Goal: Information Seeking & Learning: Learn about a topic

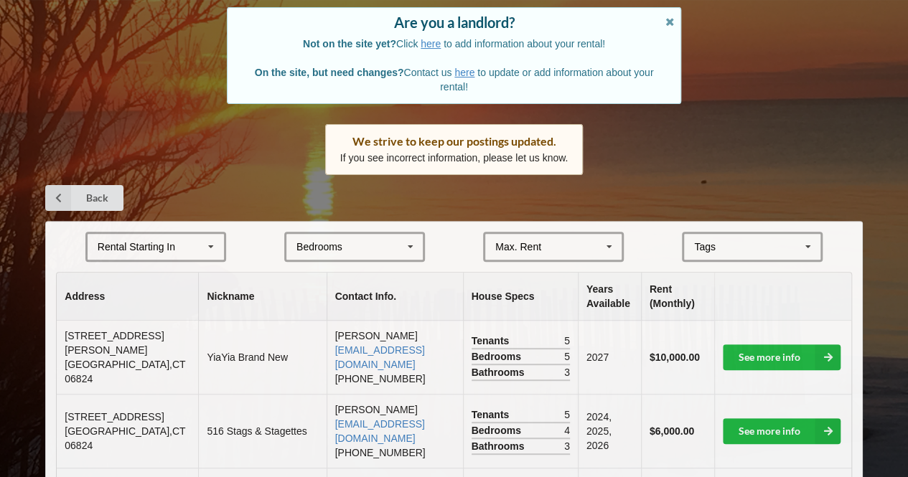
scroll to position [128, 0]
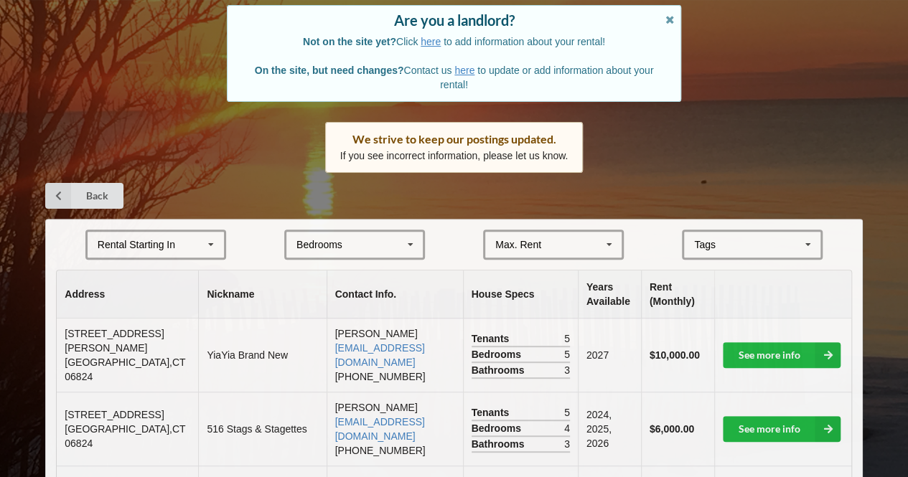
click at [357, 246] on div "Bedrooms 1 2 3 4 5 6 7 8" at bounding box center [354, 245] width 141 height 30
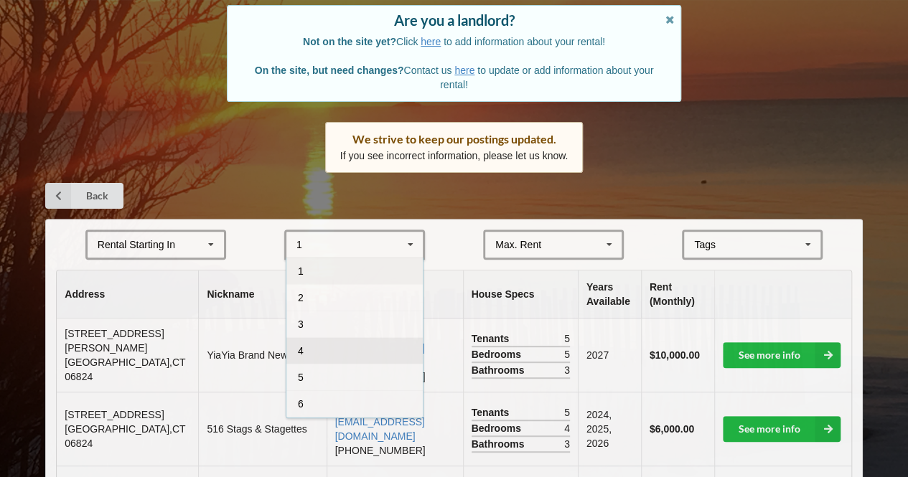
click at [333, 357] on div "4" at bounding box center [354, 350] width 136 height 27
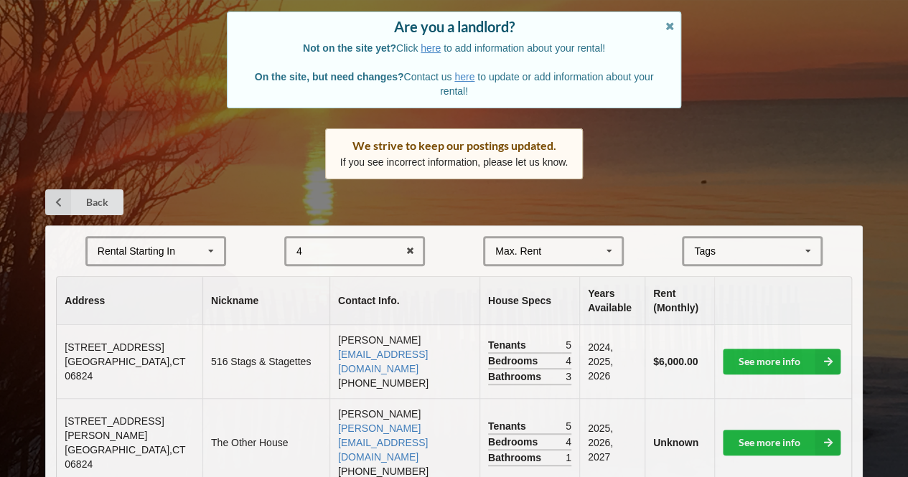
scroll to position [122, 0]
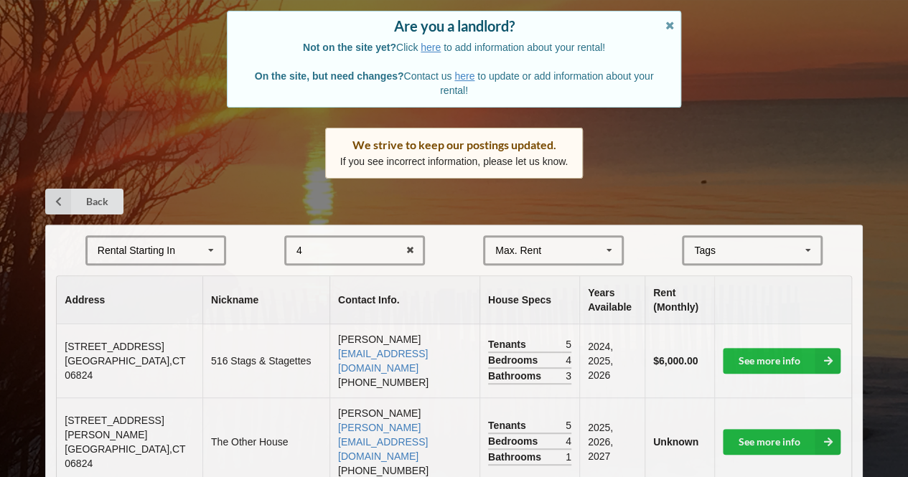
click at [199, 249] on div "Rental Starting In [DATE] 2026 2027 2028" at bounding box center [155, 250] width 141 height 30
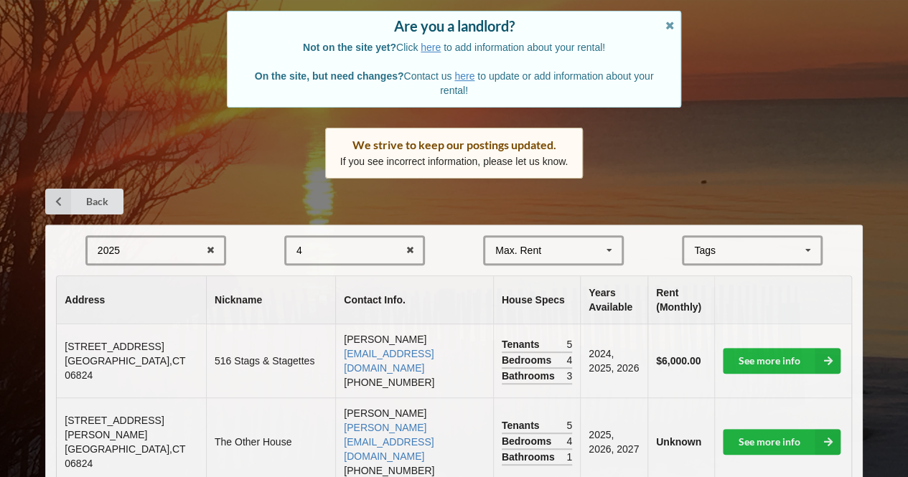
click at [733, 263] on div "[GEOGRAPHIC_DATA] Area Downtown" at bounding box center [752, 250] width 141 height 30
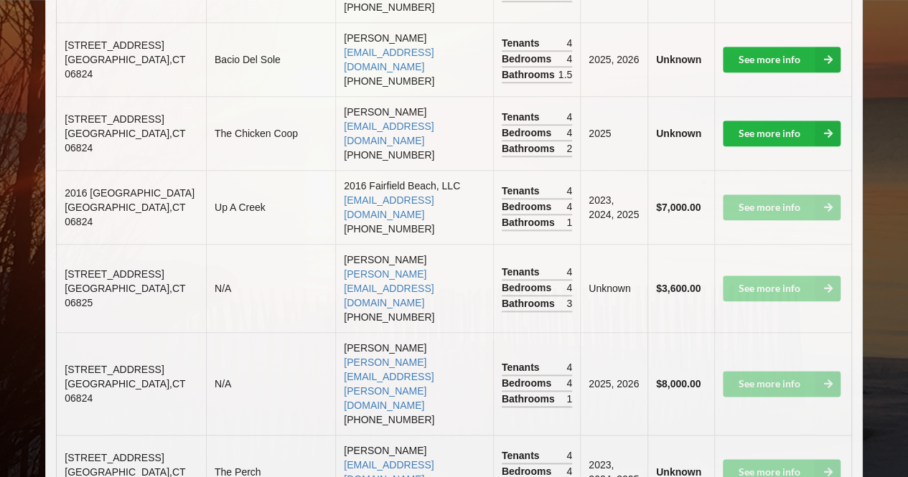
scroll to position [707, 0]
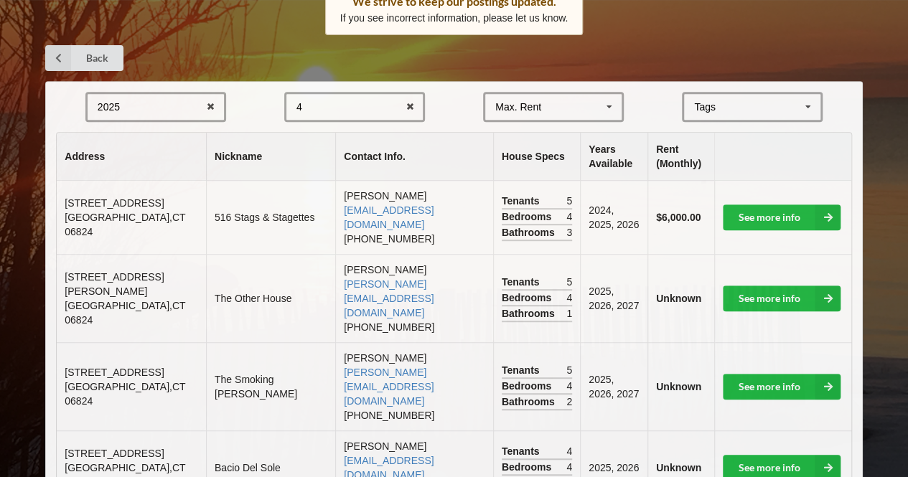
scroll to position [306, 0]
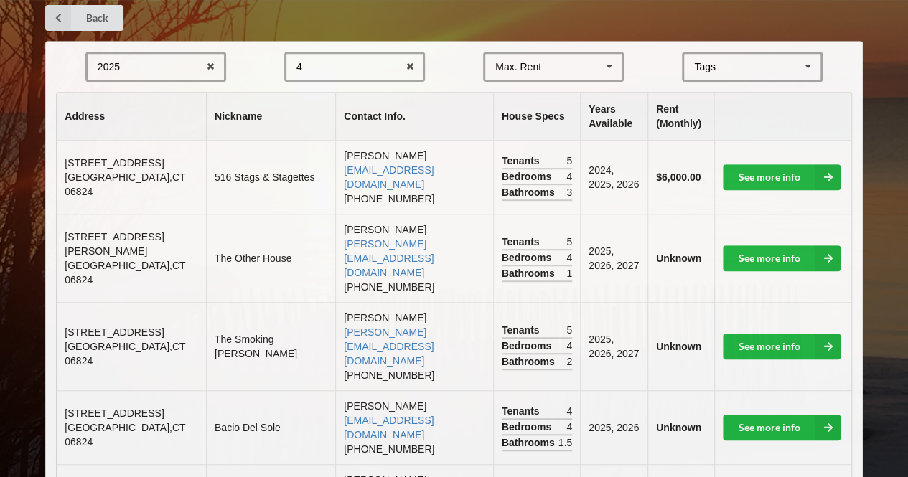
click at [154, 58] on div "2025 2025 2026 2027 2028" at bounding box center [155, 67] width 141 height 30
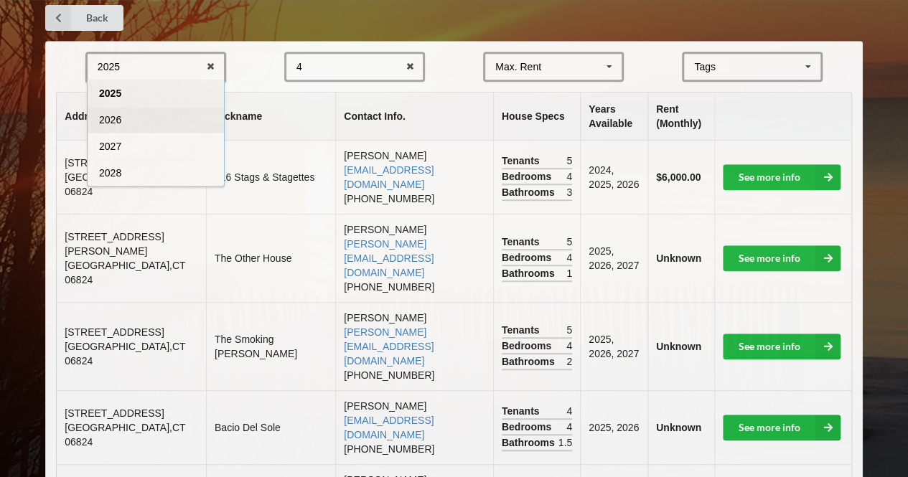
click at [146, 118] on div "2026" at bounding box center [156, 119] width 136 height 27
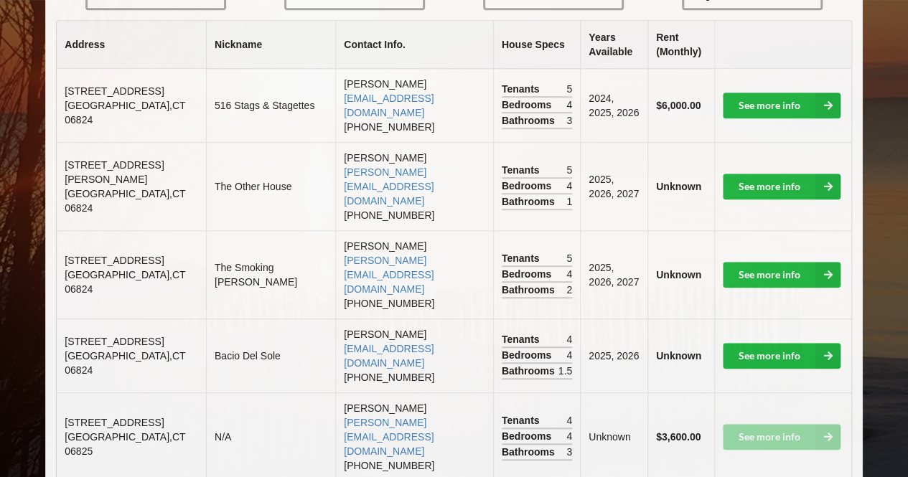
scroll to position [377, 0]
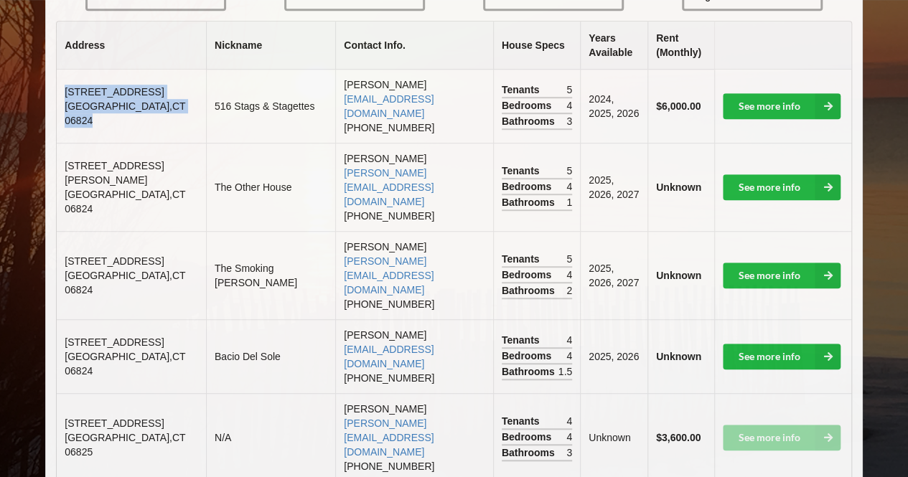
drag, startPoint x: 149, startPoint y: 105, endPoint x: 65, endPoint y: 87, distance: 85.3
click at [65, 87] on td "[STREET_ADDRESS]" at bounding box center [131, 106] width 149 height 73
copy td "[STREET_ADDRESS]"
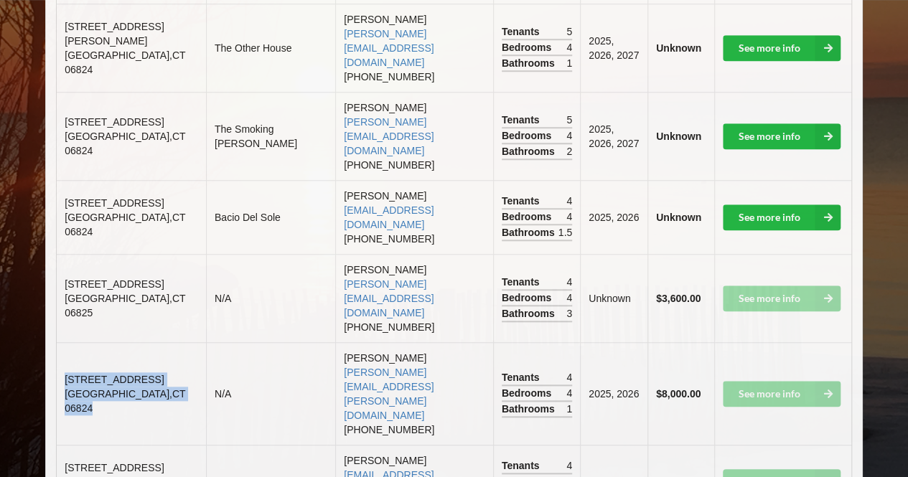
drag, startPoint x: 152, startPoint y: 293, endPoint x: 62, endPoint y: 270, distance: 93.5
click at [62, 342] on td "[STREET_ADDRESS]" at bounding box center [131, 393] width 149 height 103
copy td "[STREET_ADDRESS]"
drag, startPoint x: 160, startPoint y: 227, endPoint x: 69, endPoint y: 207, distance: 93.5
click at [61, 254] on td "[STREET_ADDRESS]" at bounding box center [131, 298] width 149 height 88
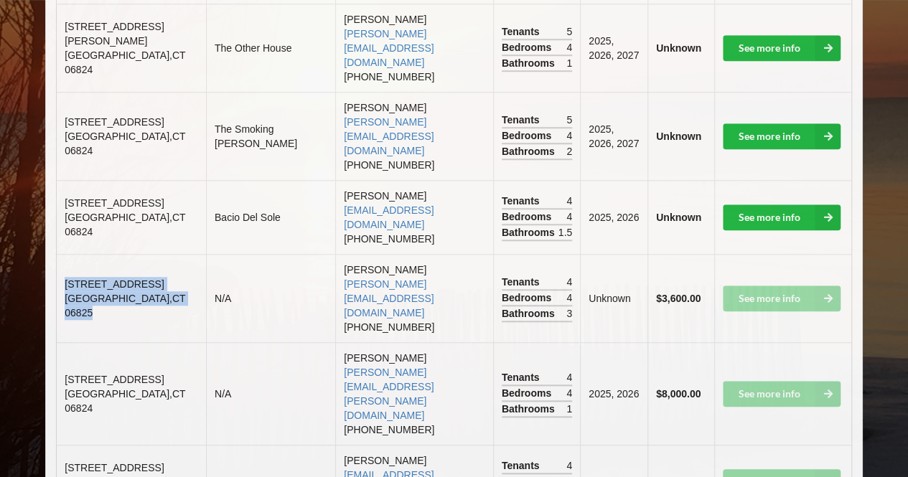
drag, startPoint x: 64, startPoint y: 207, endPoint x: 161, endPoint y: 235, distance: 101.5
click at [161, 254] on td "[STREET_ADDRESS]" at bounding box center [131, 298] width 149 height 88
copy td "[STREET_ADDRESS]"
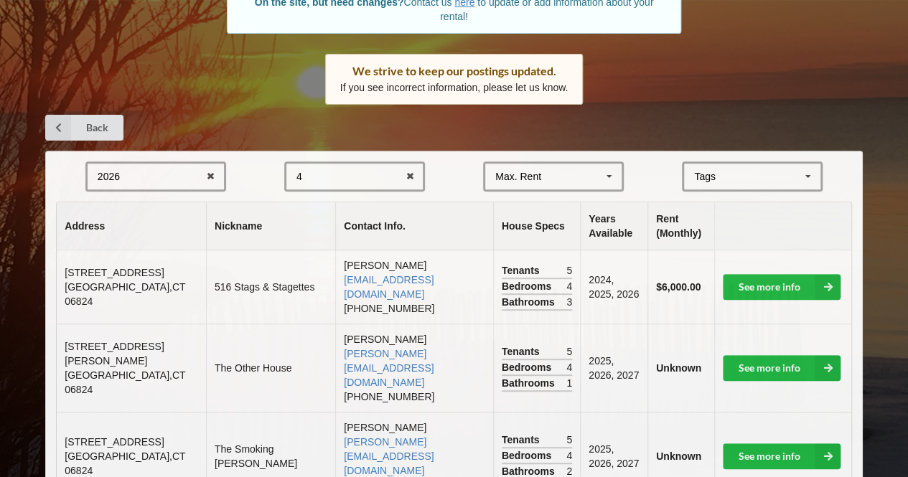
scroll to position [194, 0]
